Goal: Check status: Check status

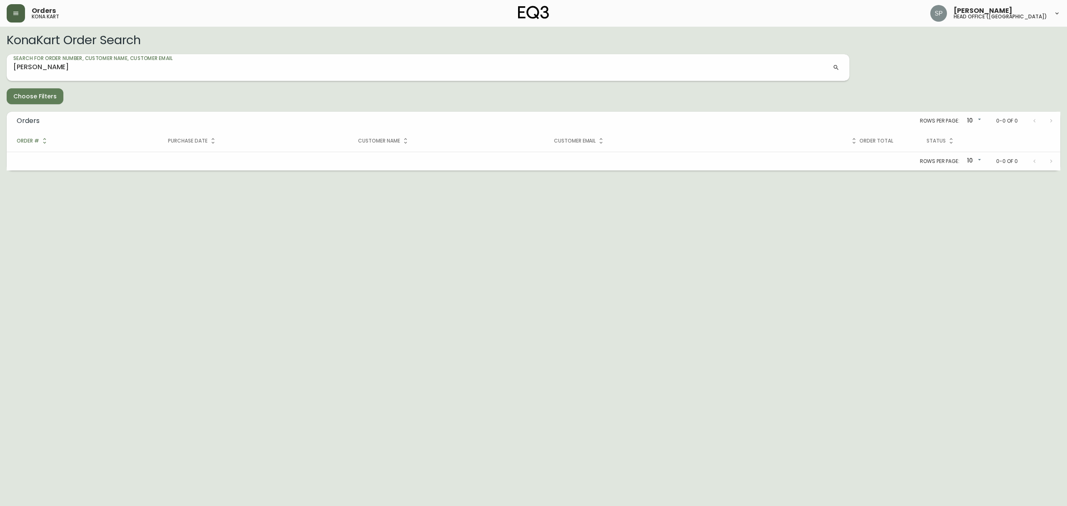
click at [19, 15] on button "button" at bounding box center [16, 13] width 18 height 18
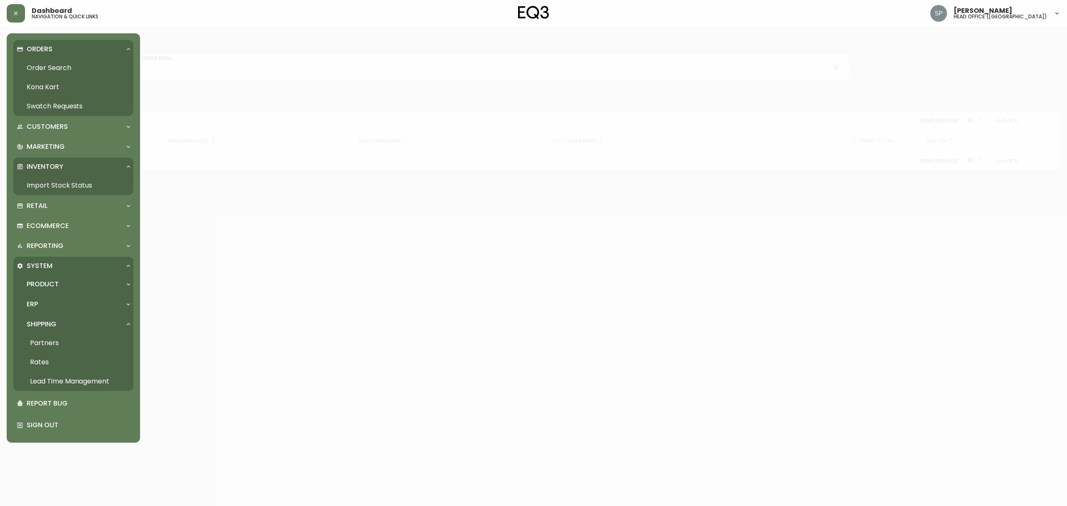
click at [44, 183] on link "Import Stock Status" at bounding box center [73, 185] width 120 height 19
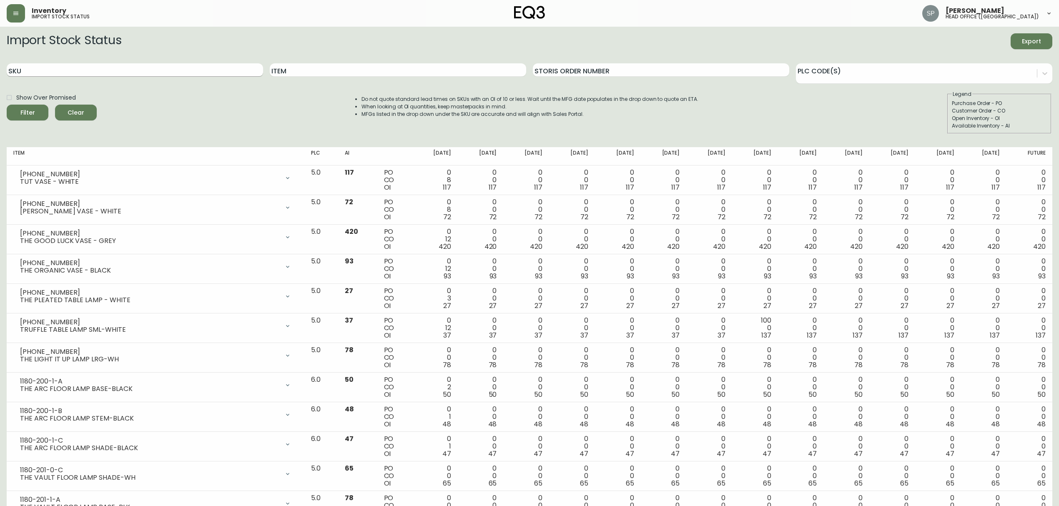
click at [99, 64] on input "SKU" at bounding box center [135, 69] width 256 height 13
paste input "[PHONE_NUMBER]"
type input "[PHONE_NUMBER]"
click at [7, 105] on button "Filter" at bounding box center [28, 113] width 42 height 16
